Goal: Task Accomplishment & Management: Manage account settings

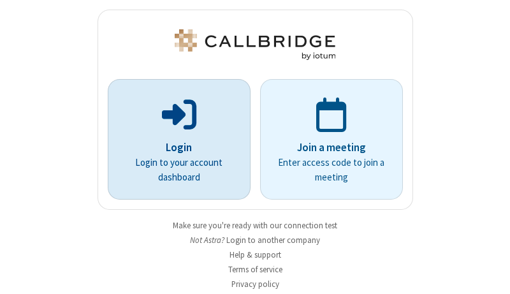
click at [174, 147] on p "Login" at bounding box center [178, 148] width 107 height 17
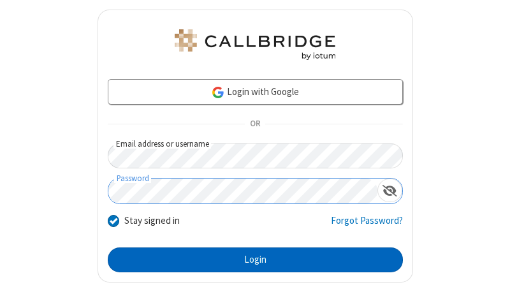
click at [250, 259] on button "Login" at bounding box center [255, 259] width 295 height 25
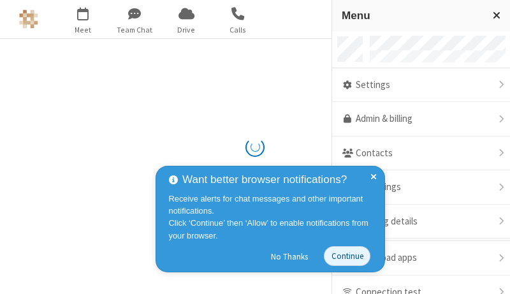
click at [416, 119] on link "Admin & billing" at bounding box center [421, 119] width 178 height 34
